Goal: Transaction & Acquisition: Purchase product/service

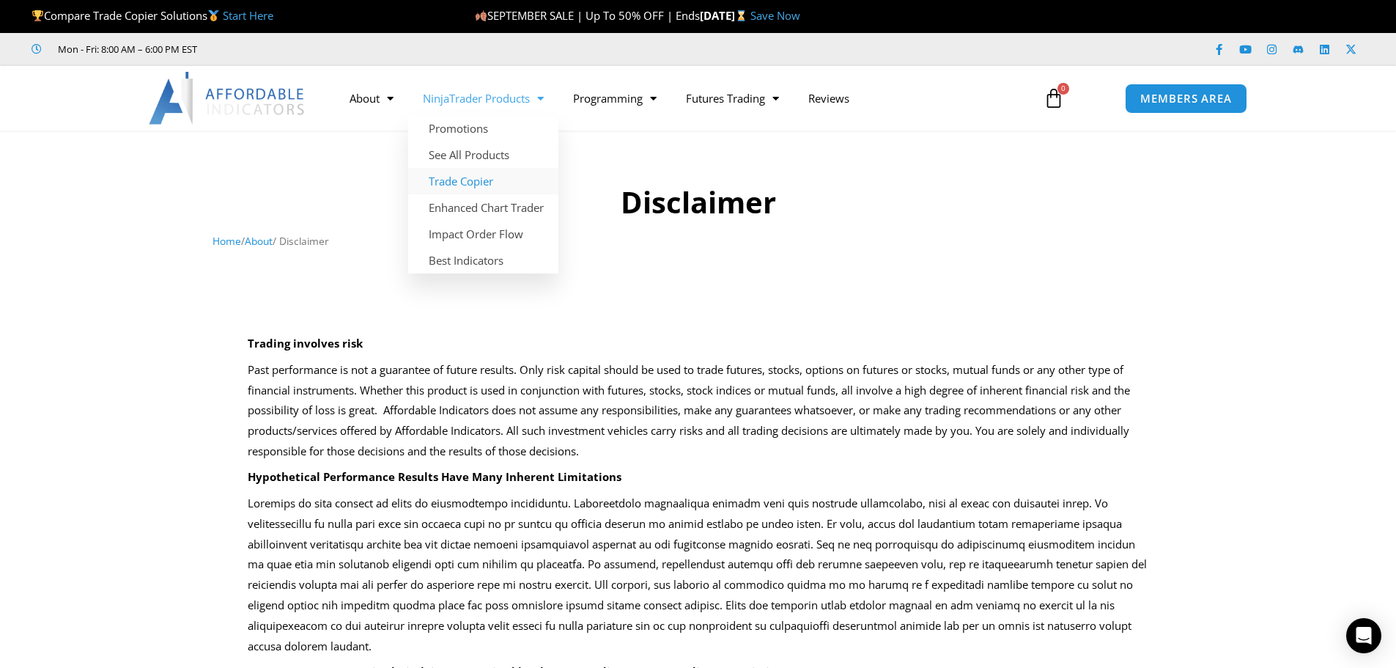
click at [473, 182] on link "Trade Copier" at bounding box center [483, 181] width 150 height 26
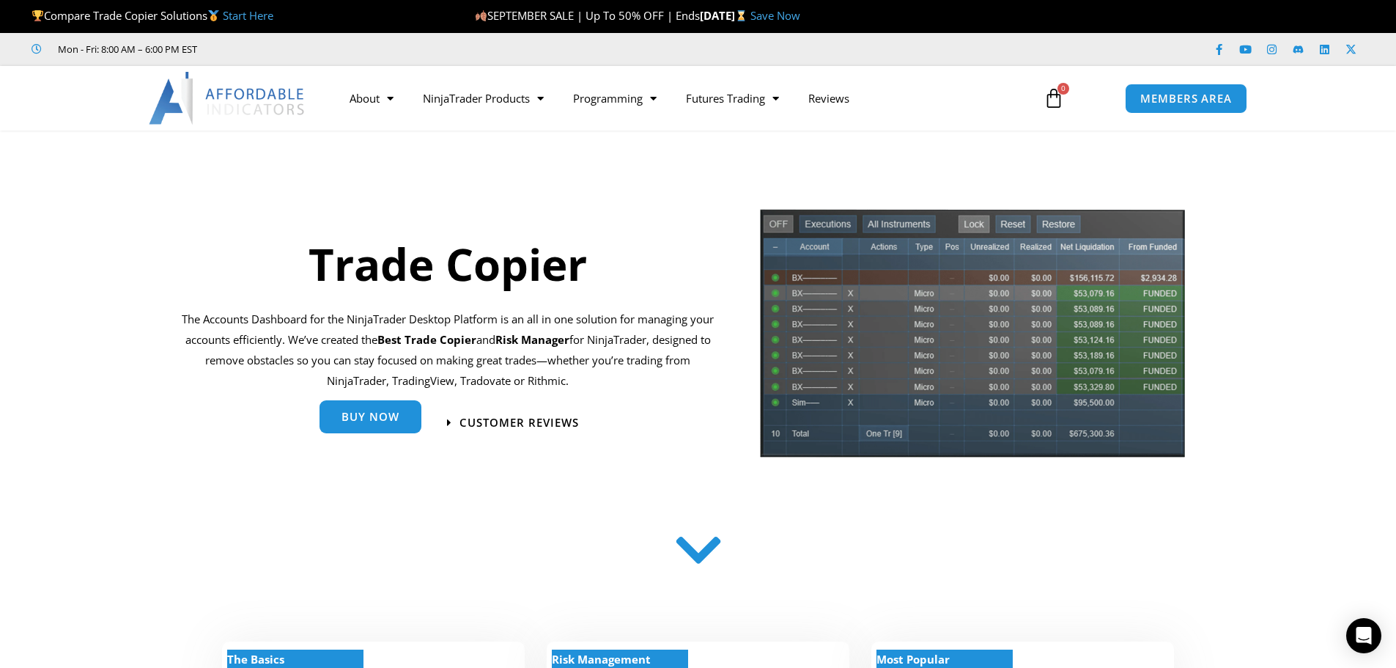
click at [370, 429] on link "Buy Now" at bounding box center [371, 419] width 102 height 33
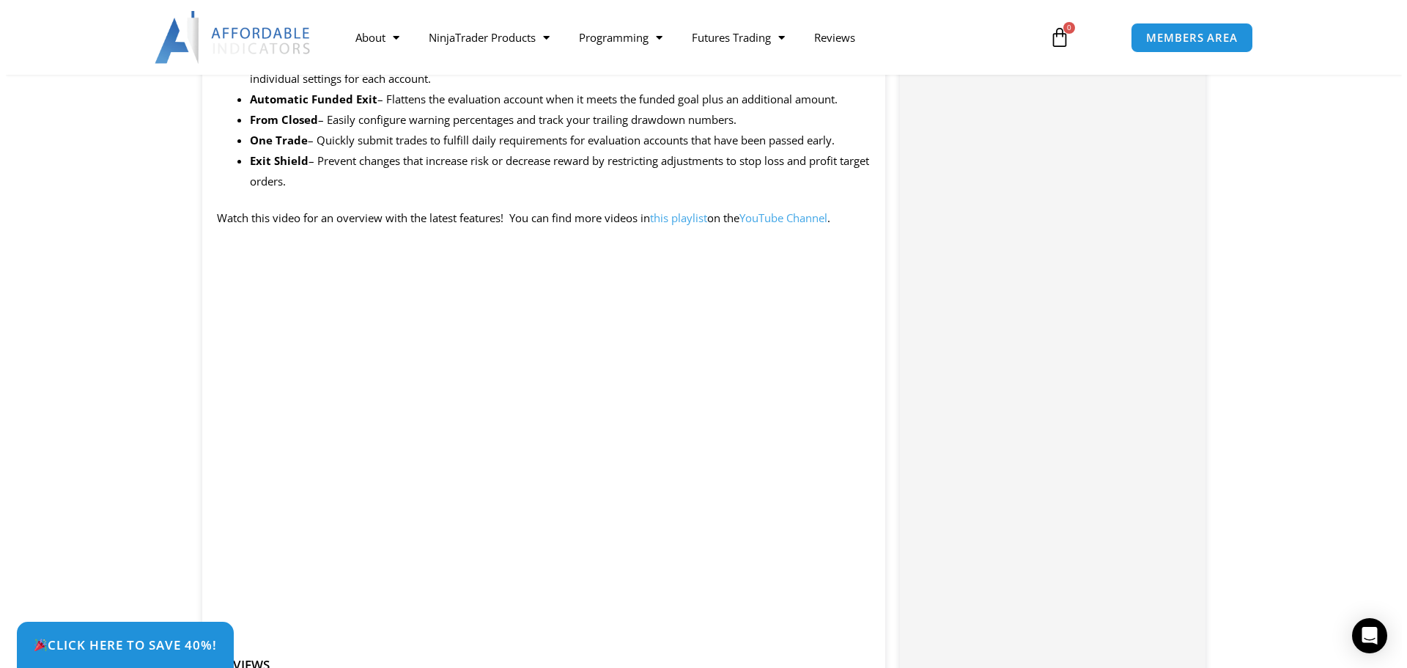
scroll to position [1539, 0]
